Goal: Information Seeking & Learning: Learn about a topic

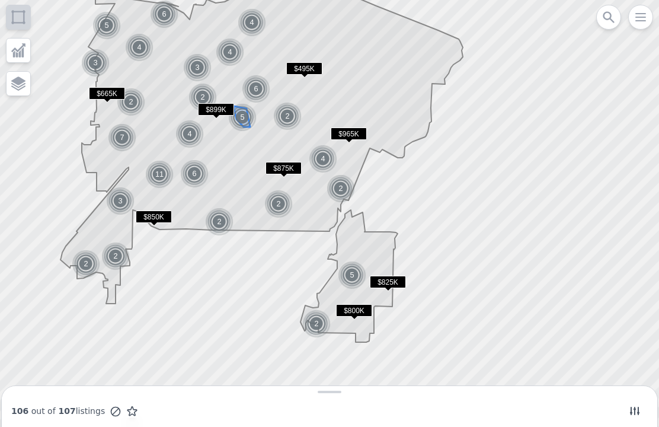
click at [240, 115] on img at bounding box center [242, 117] width 29 height 28
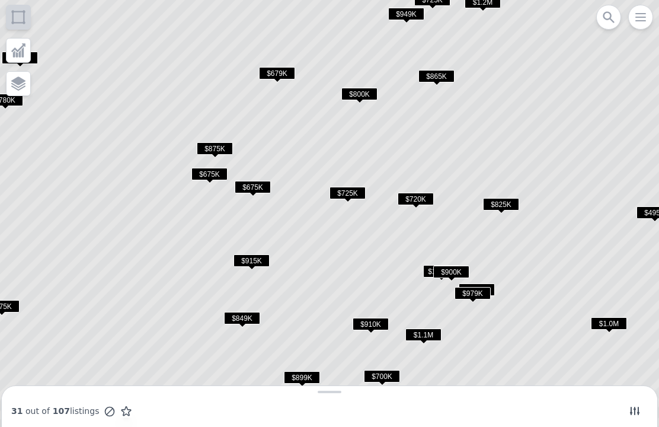
click at [256, 191] on span "$675K" at bounding box center [253, 187] width 36 height 12
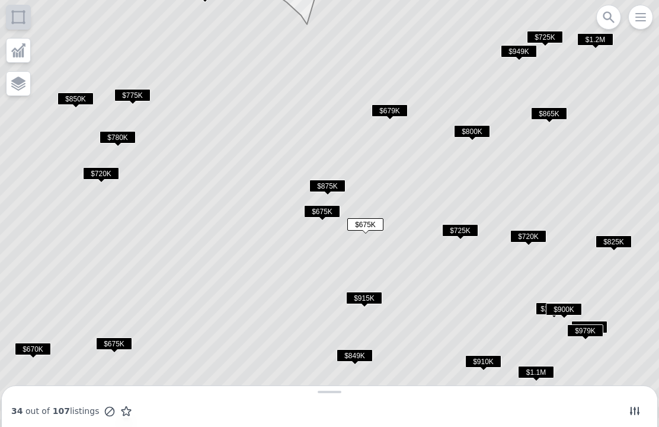
click at [334, 186] on span "$875K" at bounding box center [327, 186] width 36 height 12
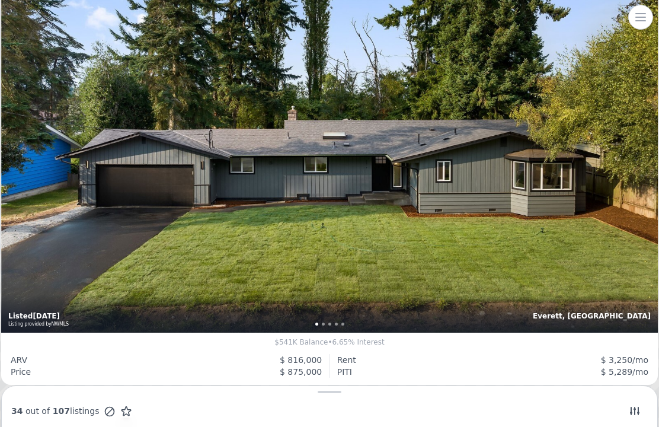
click at [375, 184] on div "3 bd 2 ba 2,196 sqft 9,583 lot sqft , Zoning R9,600 Everett, WA Listed 1w ago L…" at bounding box center [329, 113] width 657 height 438
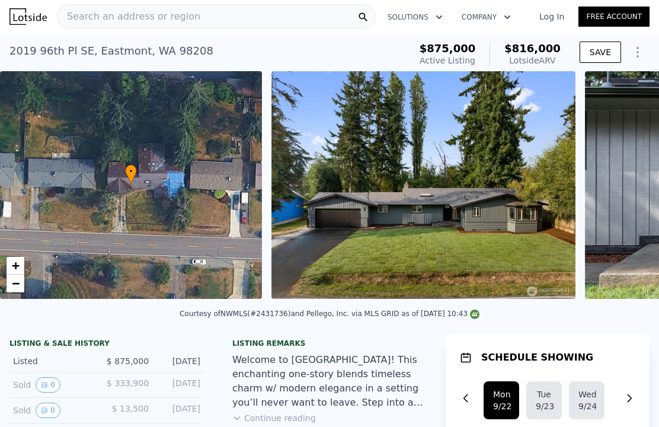
click at [8, 49] on div "2019 [STREET_ADDRESS] Active at $875k (~ARV $816k ) $875,000 Active Listing $81…" at bounding box center [329, 52] width 659 height 38
click at [15, 52] on div "2019 [STREET_ADDRESS]" at bounding box center [111, 51] width 204 height 17
click at [18, 53] on div "2019 [STREET_ADDRESS]" at bounding box center [111, 51] width 204 height 17
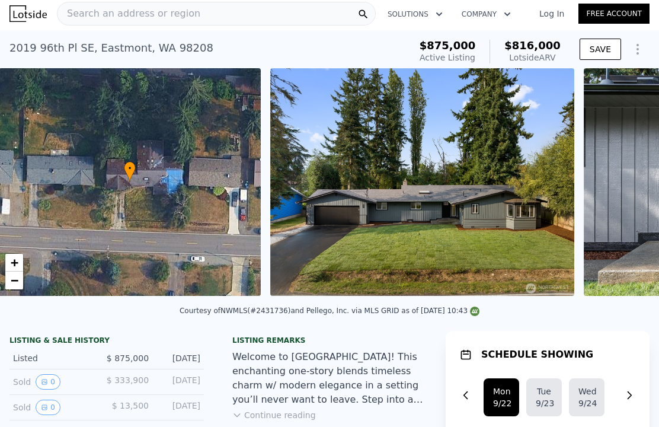
scroll to position [0, 5]
